Goal: Contribute content

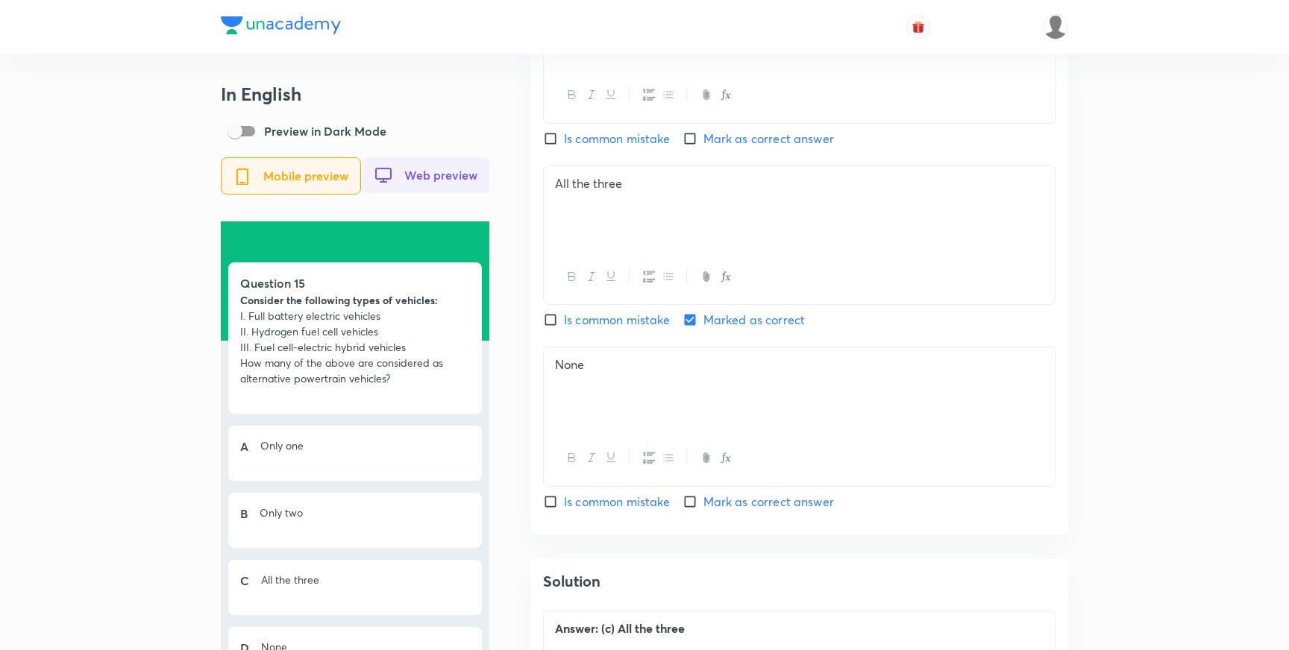
scroll to position [2194, 0]
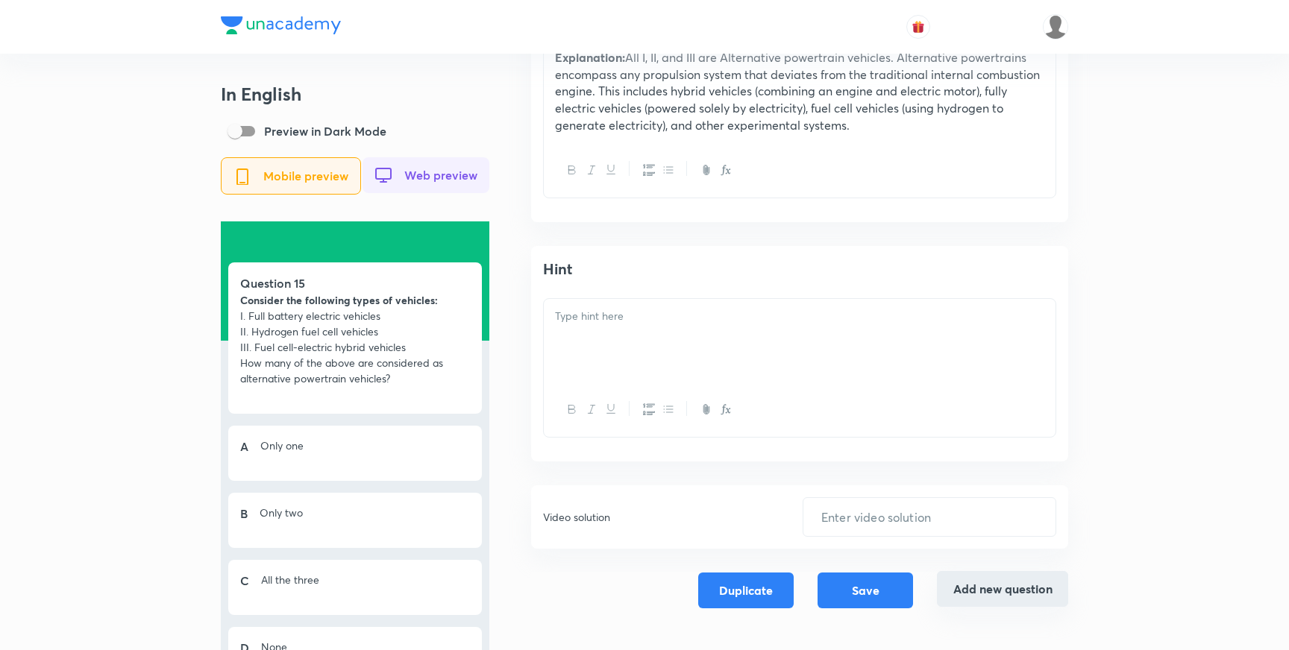
click at [1012, 598] on button "Add new question" at bounding box center [1002, 589] width 131 height 36
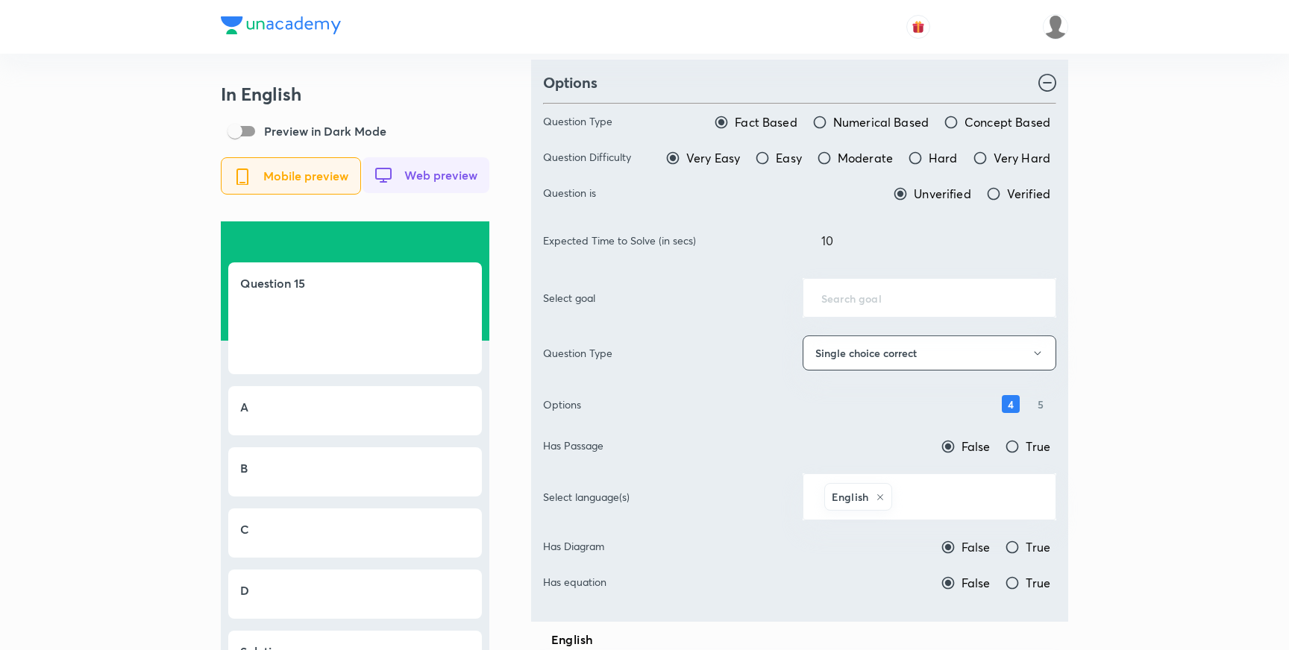
scroll to position [72, 0]
click at [845, 301] on input "text" at bounding box center [929, 300] width 216 height 14
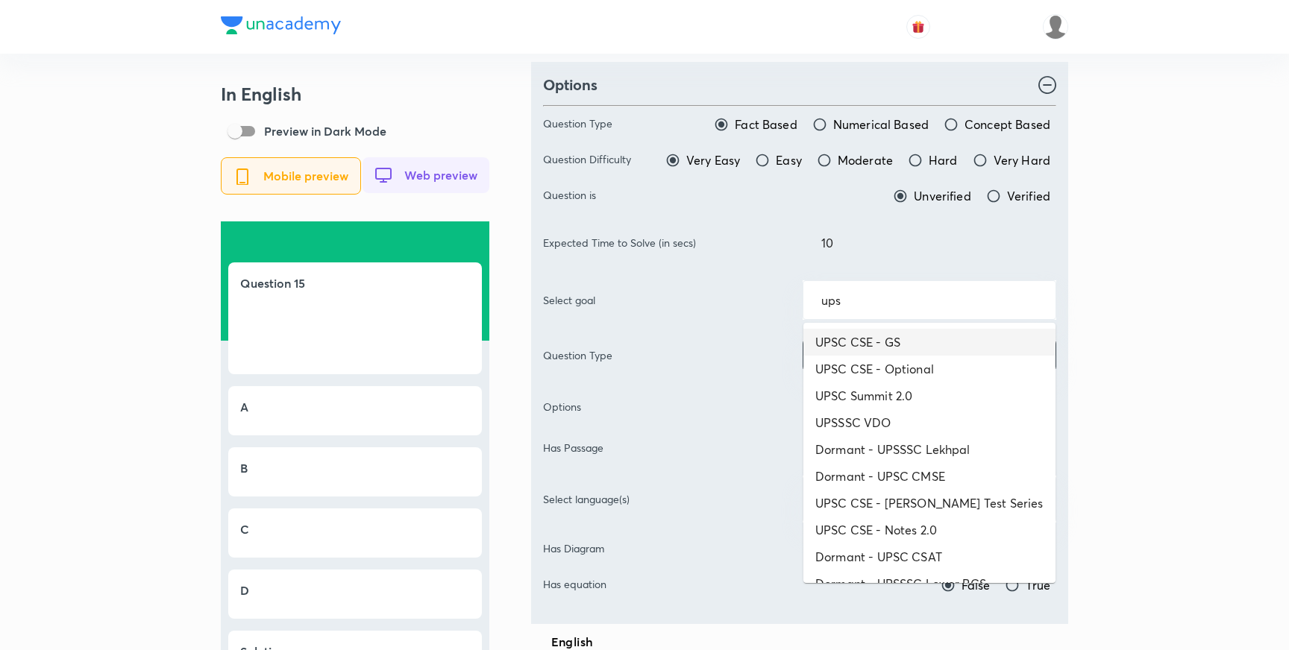
click at [871, 335] on li "UPSC CSE - GS" at bounding box center [929, 342] width 252 height 27
type input "UPSC CSE - GS"
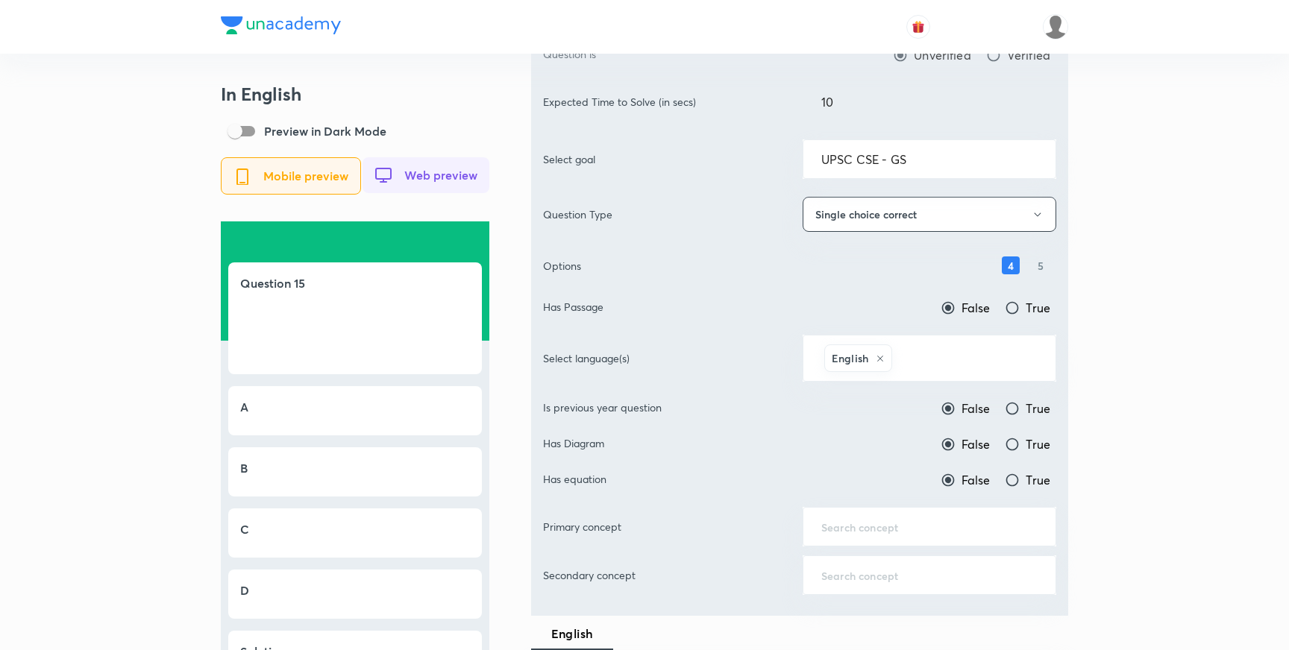
scroll to position [220, 0]
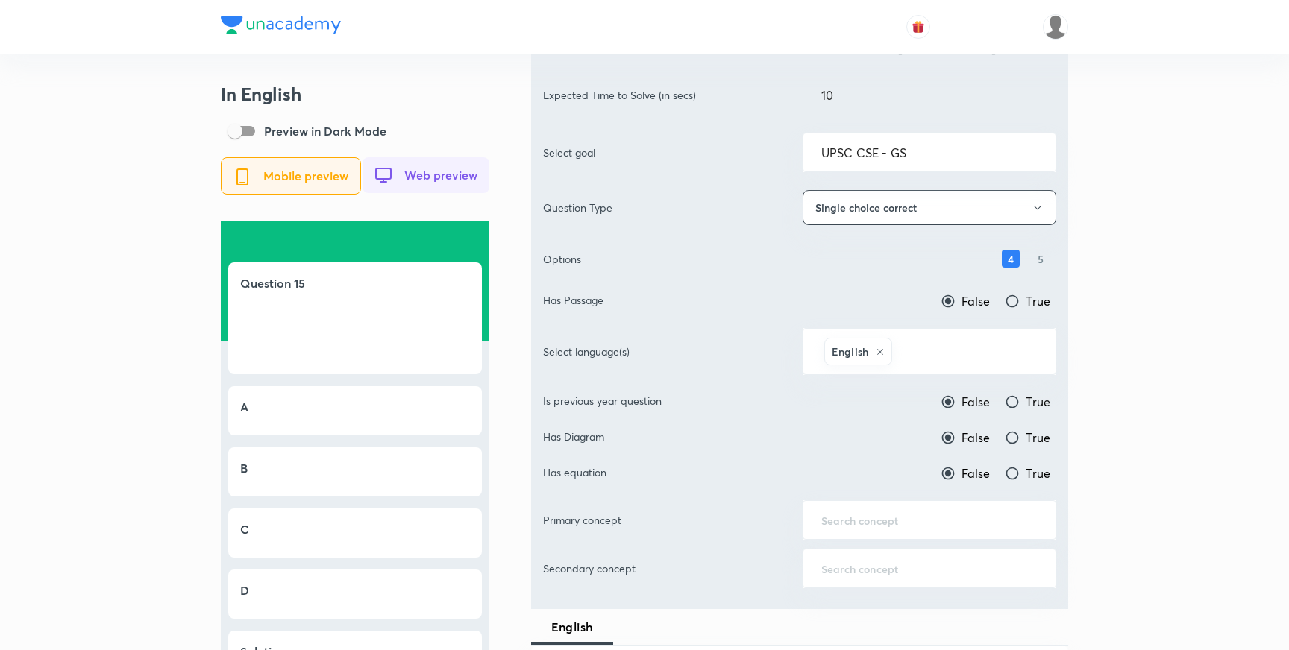
click at [1011, 402] on input "True" at bounding box center [1012, 402] width 15 height 15
radio input "true"
radio input "false"
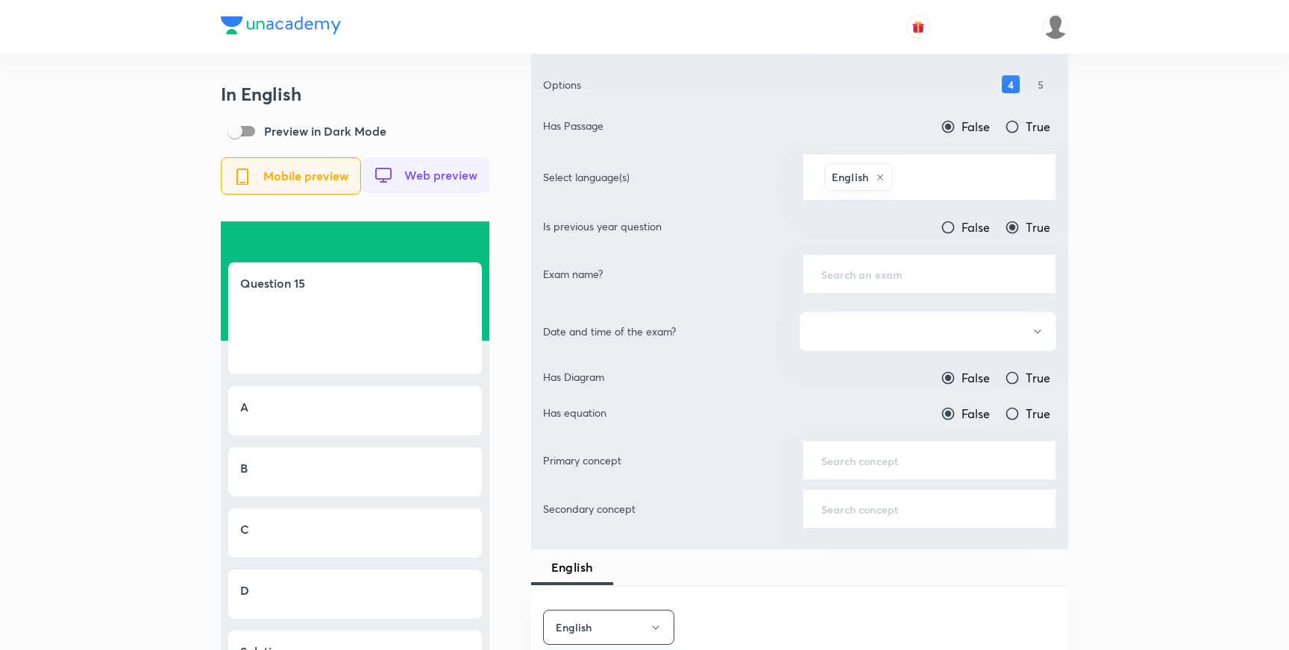
scroll to position [398, 0]
click at [894, 269] on input "text" at bounding box center [929, 271] width 216 height 14
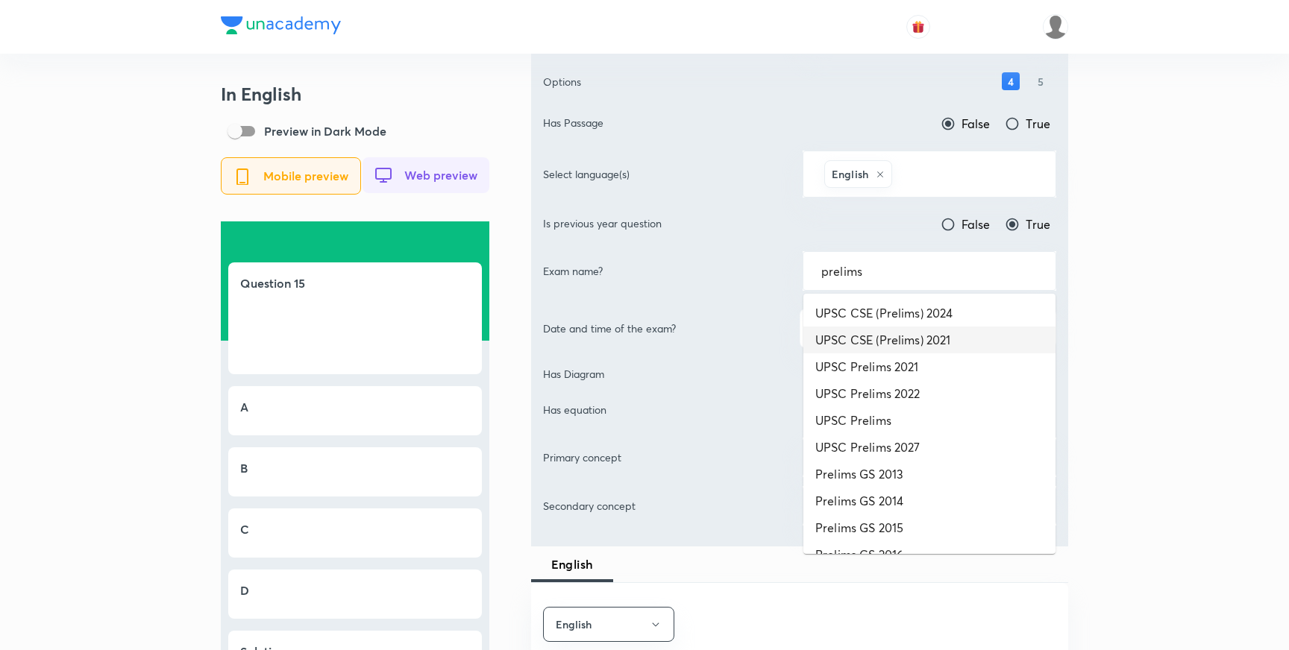
scroll to position [20, 0]
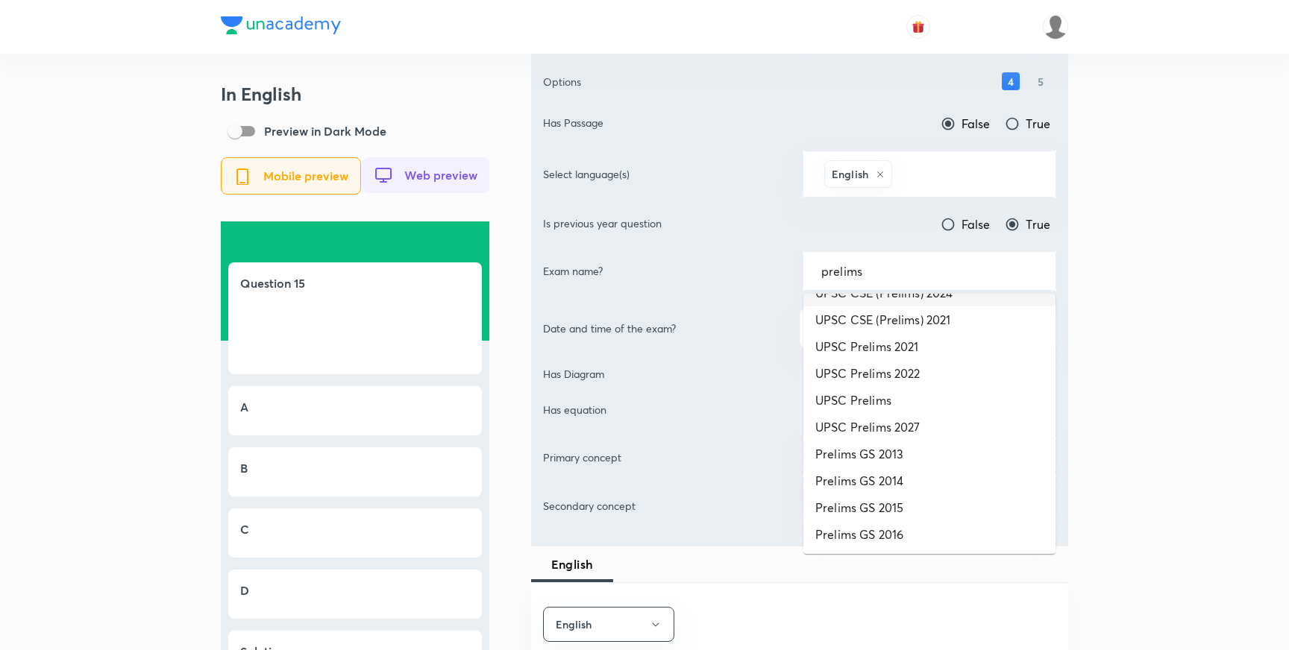
click at [848, 276] on input "prelims" at bounding box center [929, 271] width 216 height 14
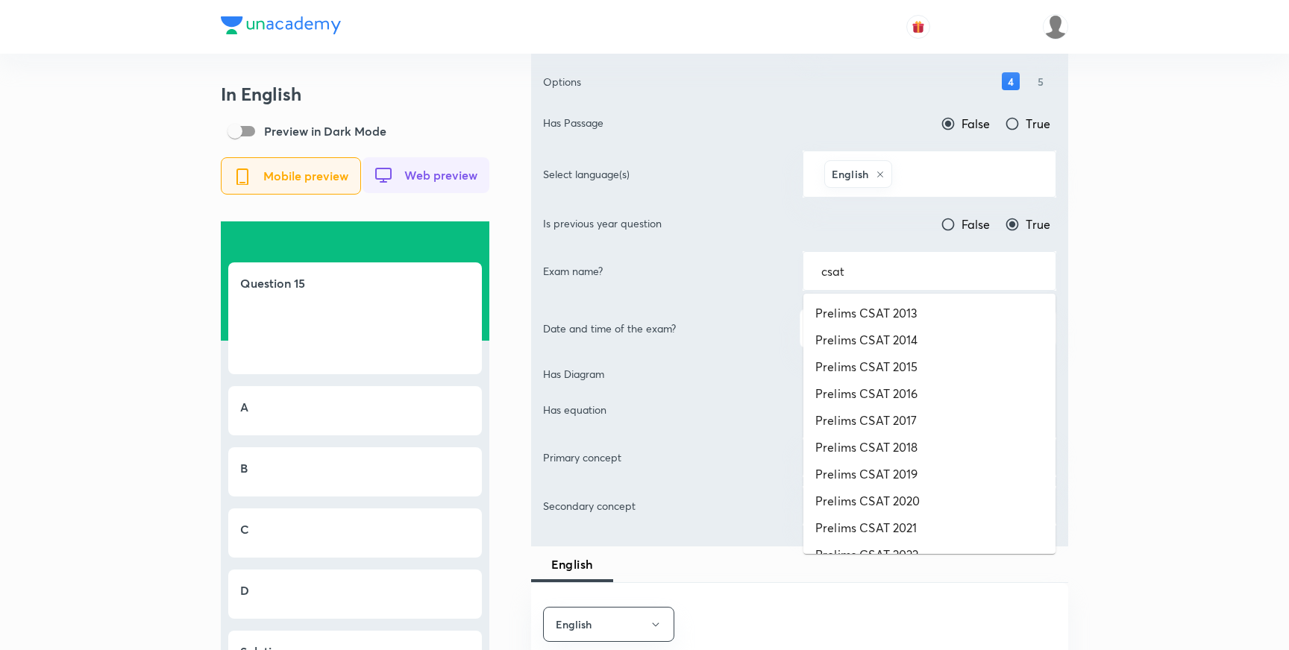
click at [833, 277] on input "csat" at bounding box center [929, 271] width 216 height 14
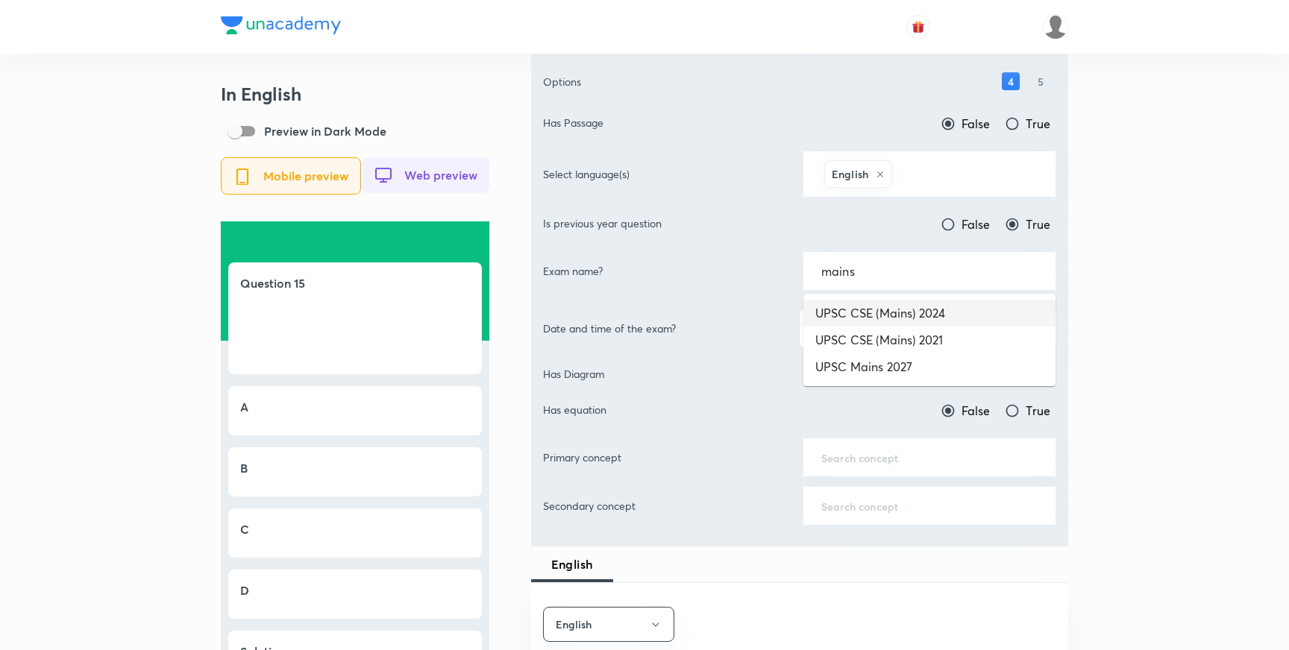
click at [898, 316] on li "UPSC CSE (Mains) 2024" at bounding box center [929, 313] width 252 height 27
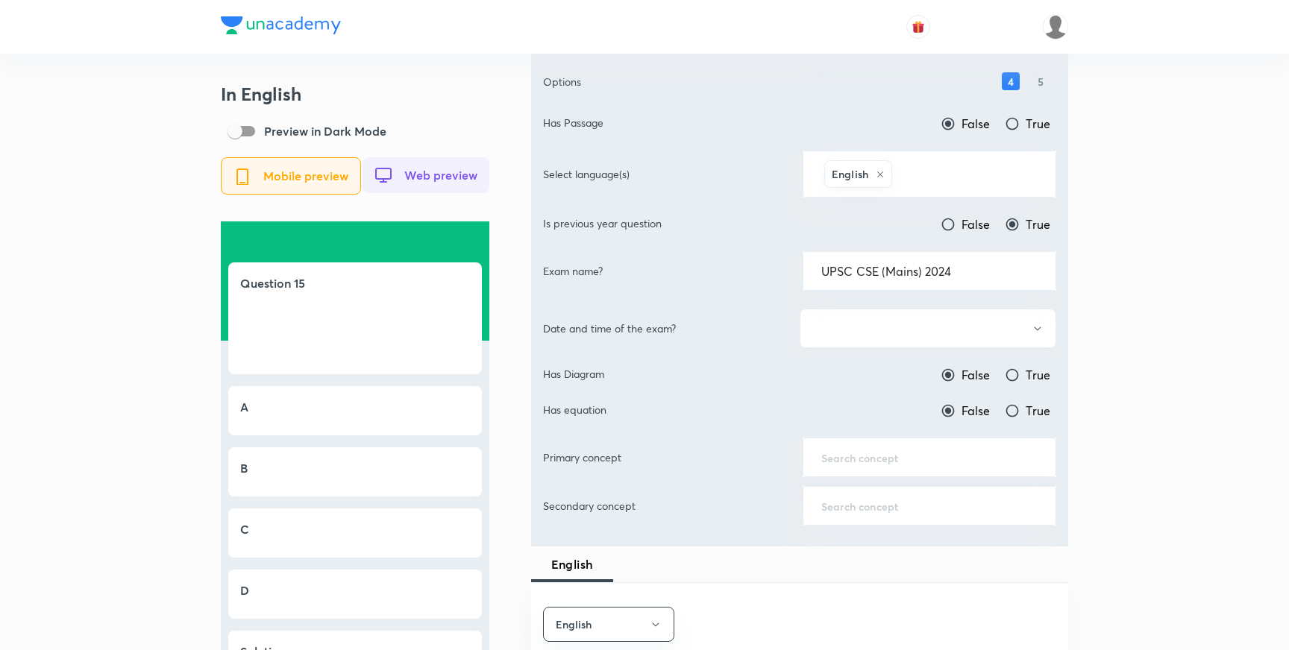
click at [959, 325] on button "button" at bounding box center [928, 329] width 257 height 40
click at [1005, 324] on div at bounding box center [644, 325] width 1289 height 650
click at [963, 272] on input "UPSC CSE (Mains) 2024" at bounding box center [929, 271] width 216 height 14
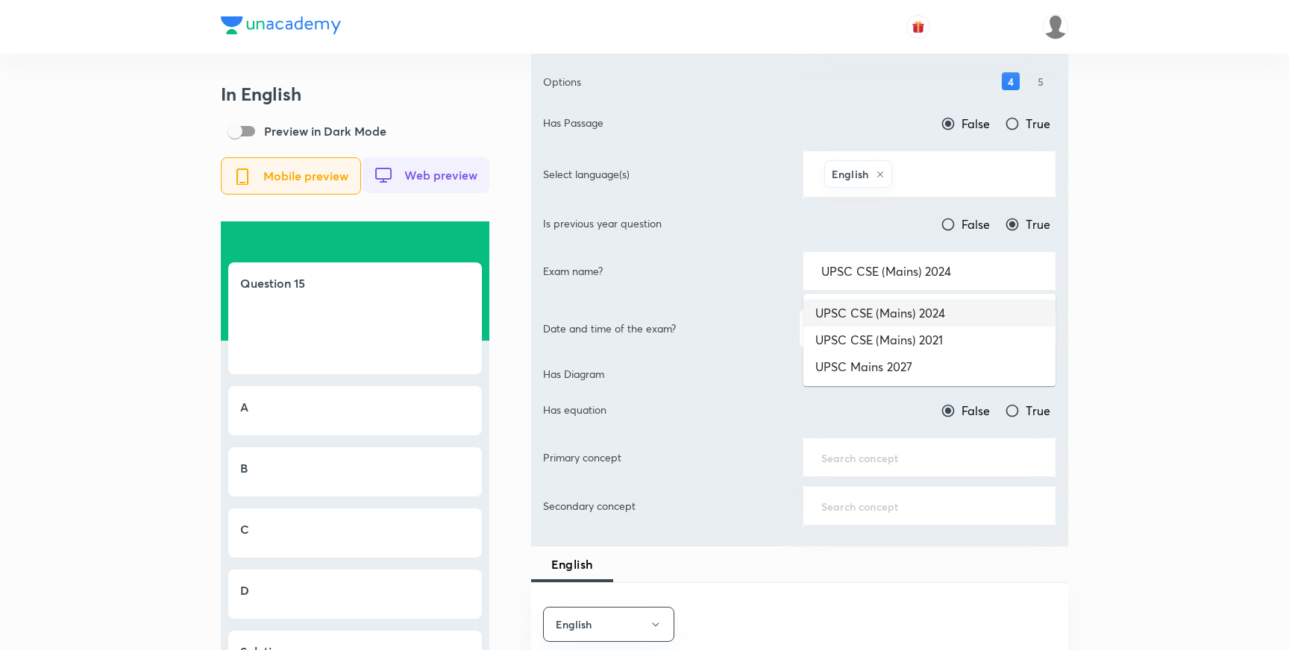
click at [963, 272] on input "UPSC CSE (Mains) 2024" at bounding box center [929, 271] width 216 height 14
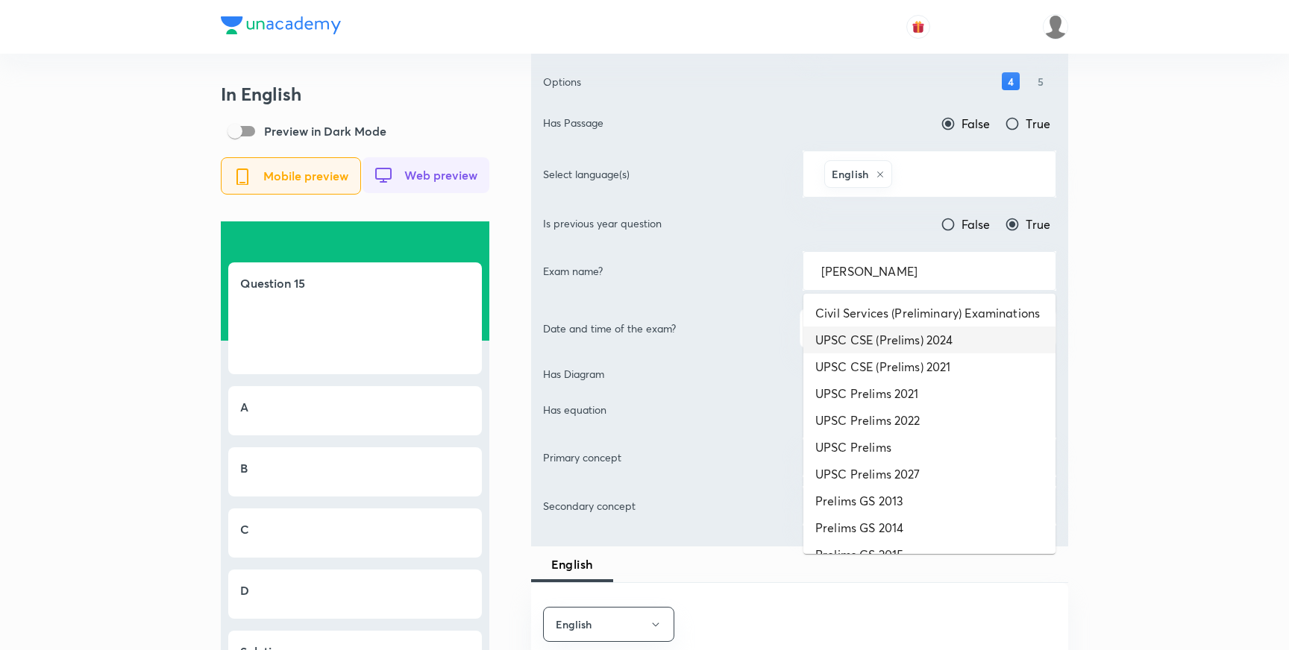
click at [894, 342] on li "UPSC CSE (Prelims) 2024" at bounding box center [929, 340] width 252 height 27
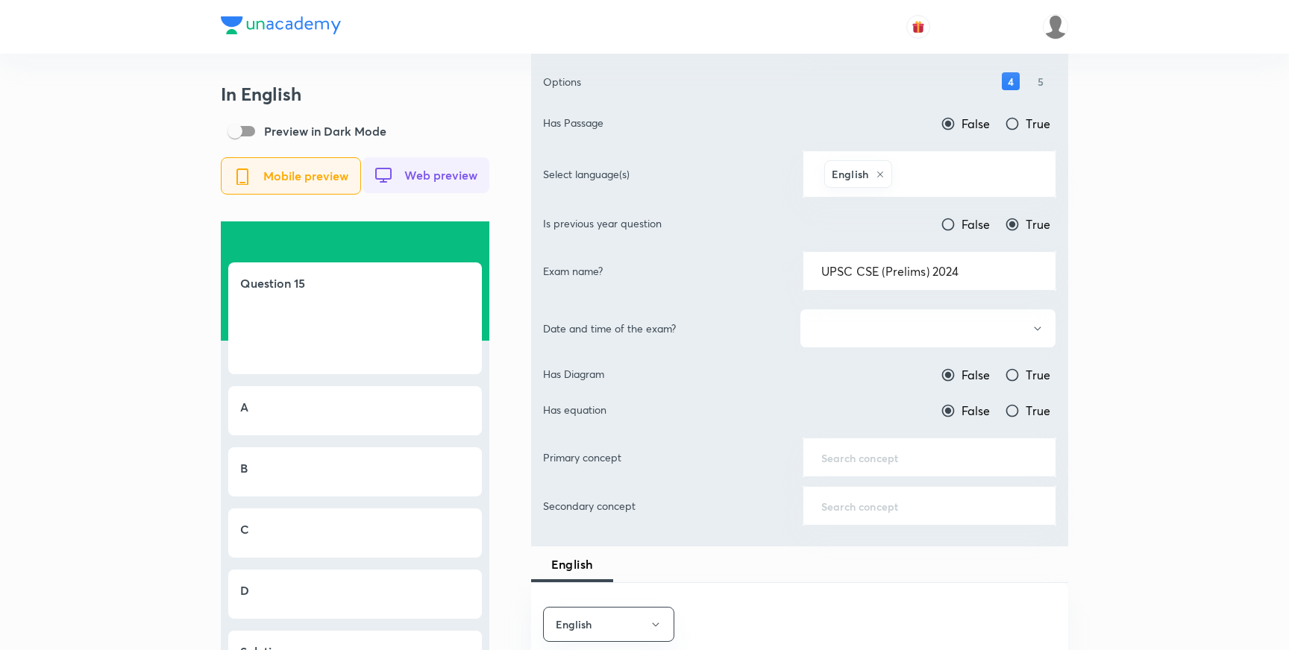
click at [935, 328] on button "button" at bounding box center [928, 329] width 257 height 40
click at [965, 272] on div at bounding box center [644, 325] width 1289 height 650
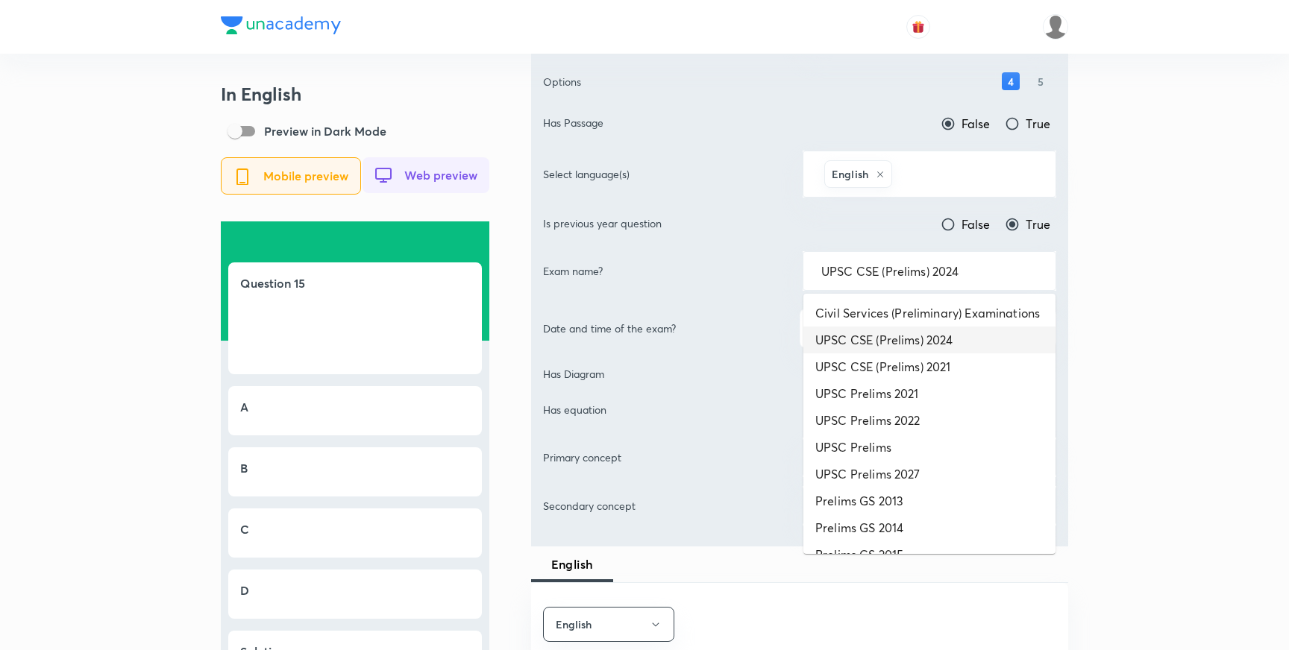
click at [965, 272] on input "UPSC CSE (Prelims) 2024" at bounding box center [929, 271] width 216 height 14
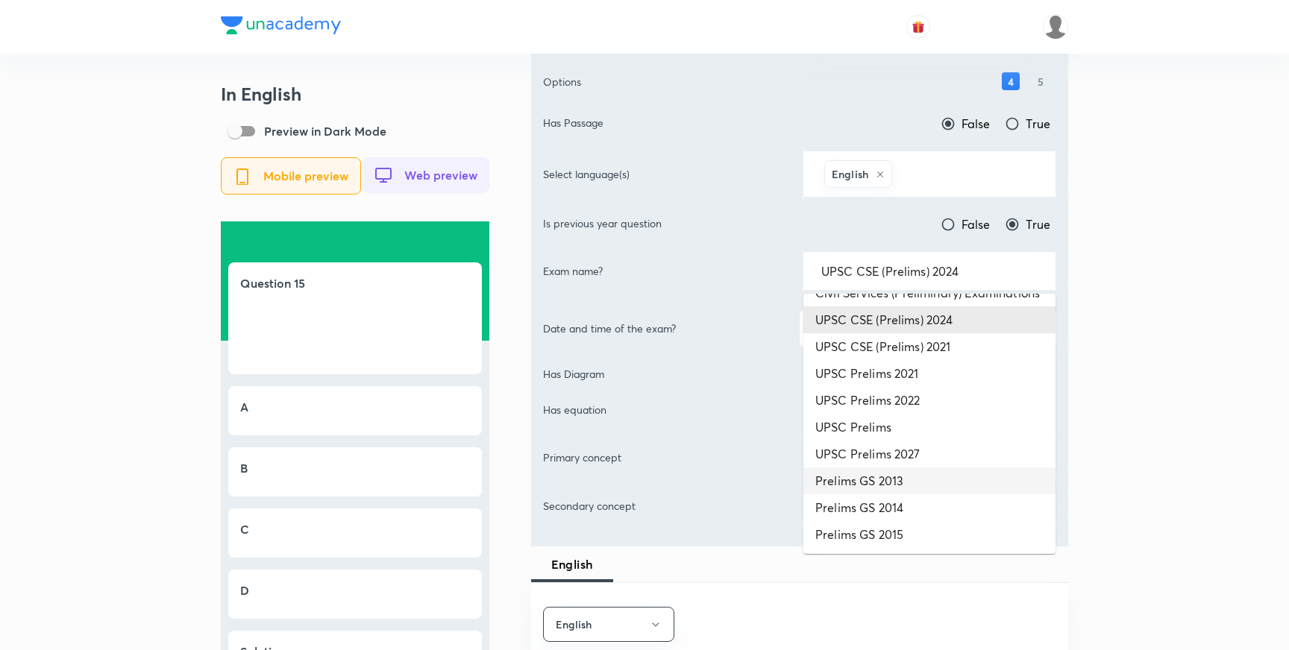
click at [883, 483] on li "Prelims GS 2013" at bounding box center [929, 481] width 252 height 27
type input "Prelims GS 2013"
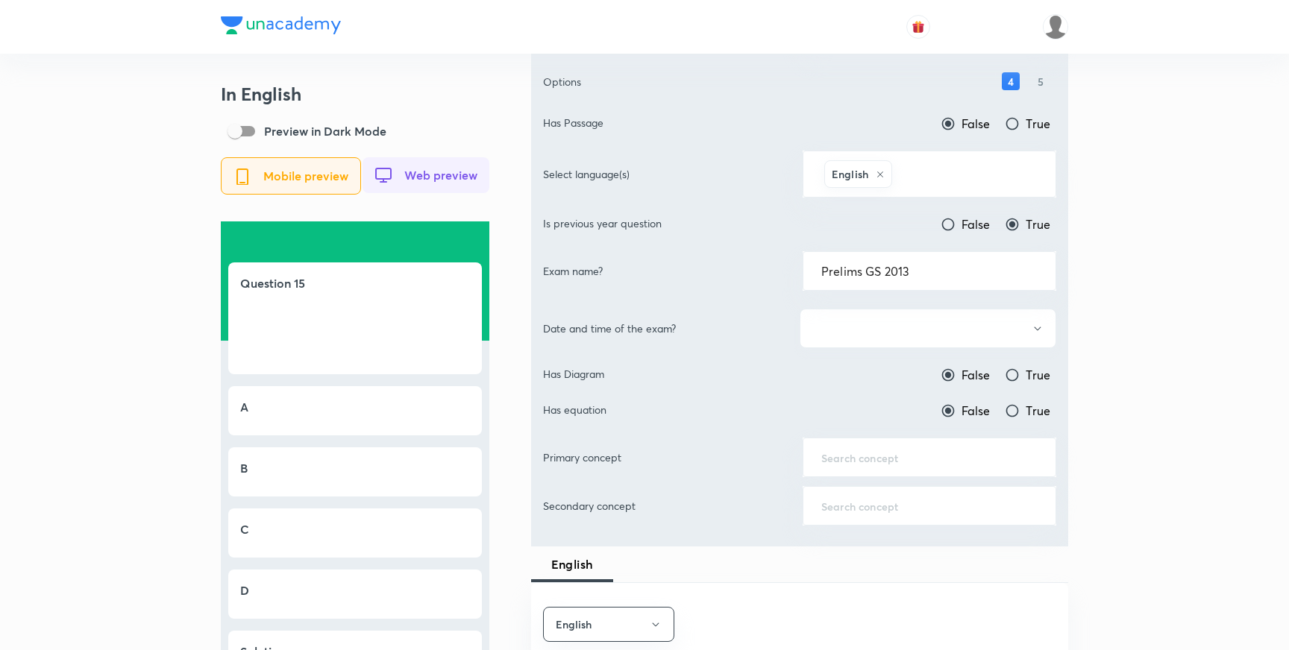
click at [917, 324] on button "button" at bounding box center [928, 329] width 257 height 40
click at [948, 331] on div at bounding box center [644, 325] width 1289 height 650
click at [1039, 330] on icon "button" at bounding box center [1038, 329] width 12 height 12
click at [1106, 354] on div at bounding box center [644, 325] width 1289 height 650
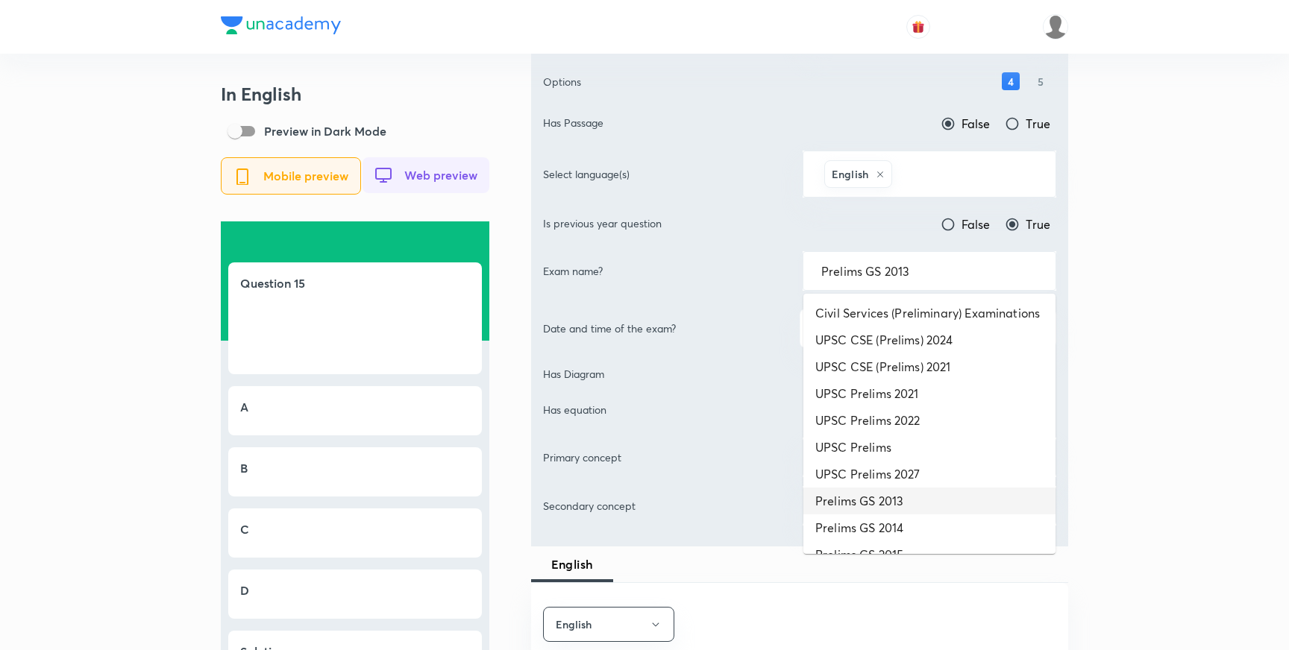
click at [950, 272] on input "Prelims GS 2013" at bounding box center [929, 271] width 216 height 14
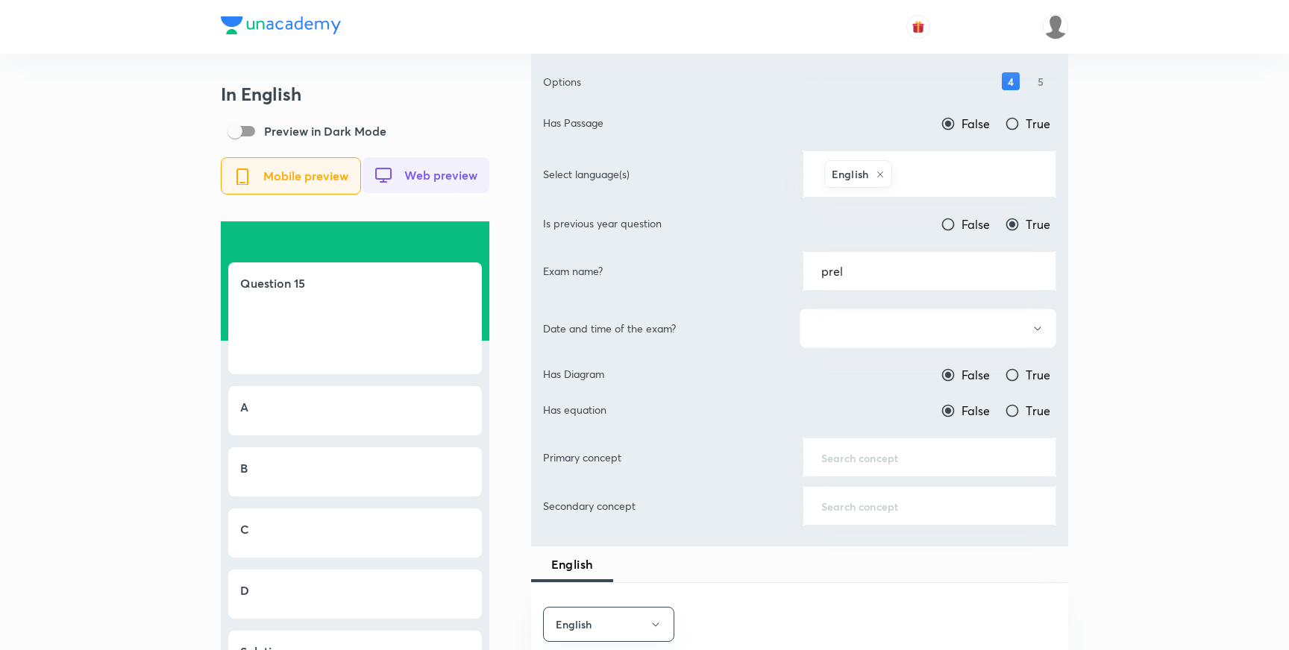
type input "Prelims GS 2013"
